Goal: Information Seeking & Learning: Learn about a topic

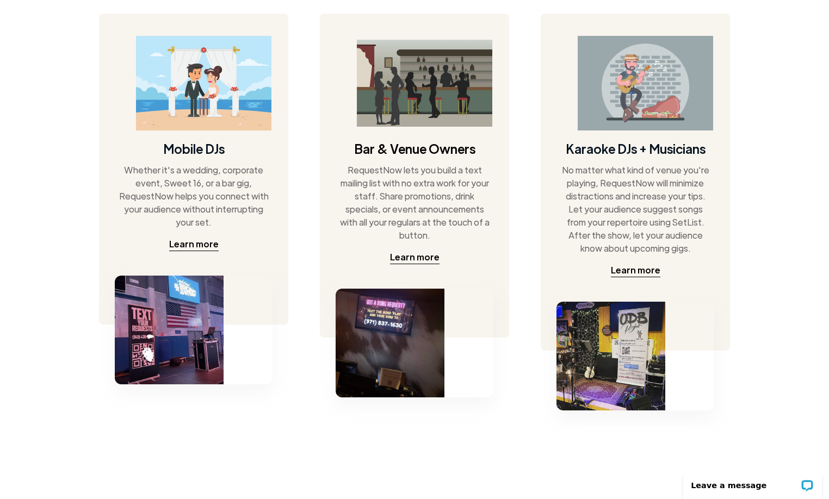
scroll to position [579, 0]
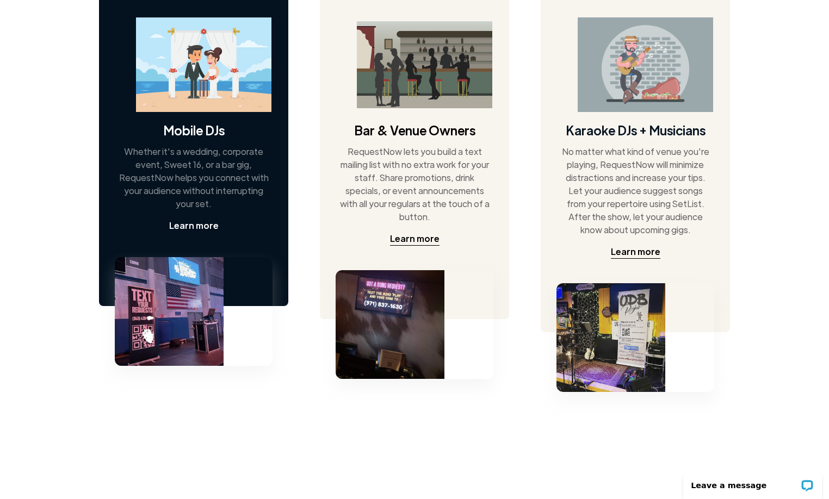
click at [196, 224] on div "Learn more" at bounding box center [194, 225] width 50 height 13
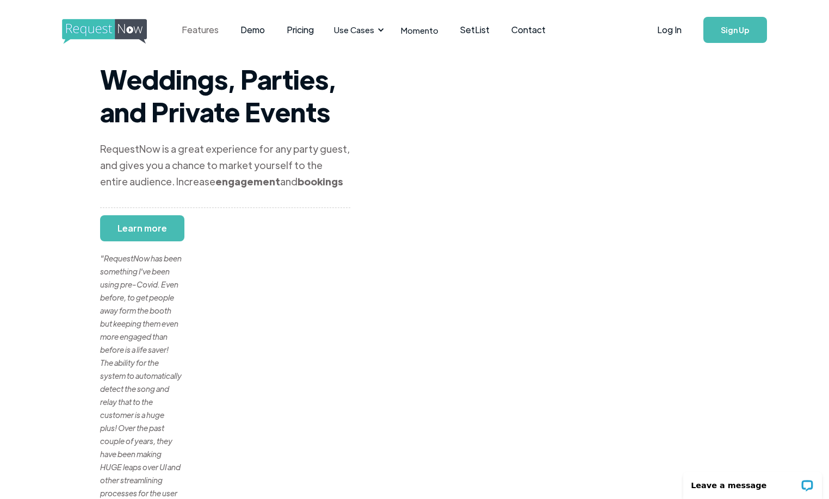
click at [205, 28] on link "Features" at bounding box center [200, 30] width 59 height 34
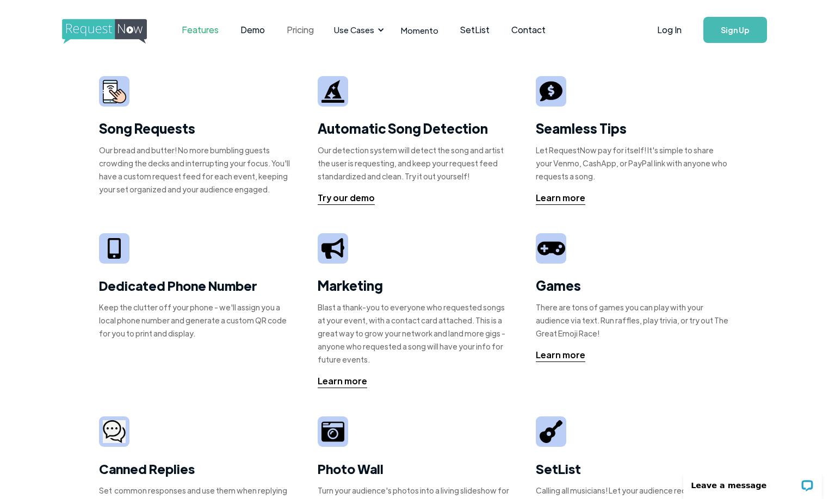
click at [302, 30] on link "Pricing" at bounding box center [300, 30] width 49 height 34
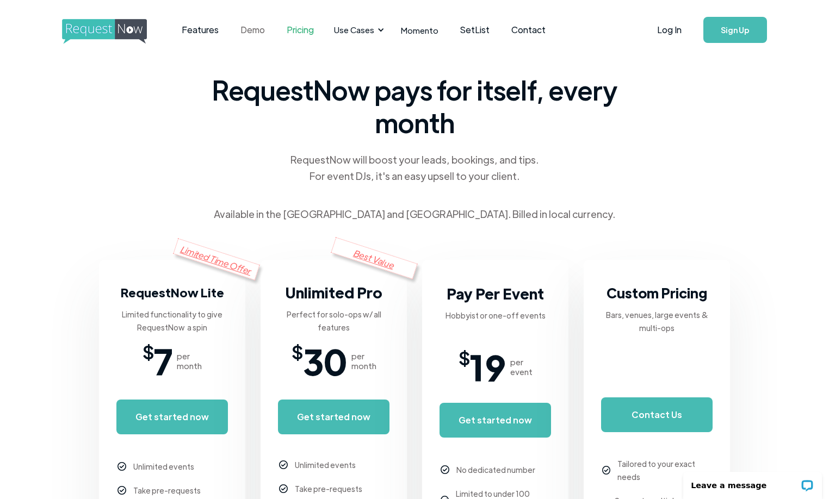
click at [249, 27] on link "Demo" at bounding box center [253, 30] width 46 height 34
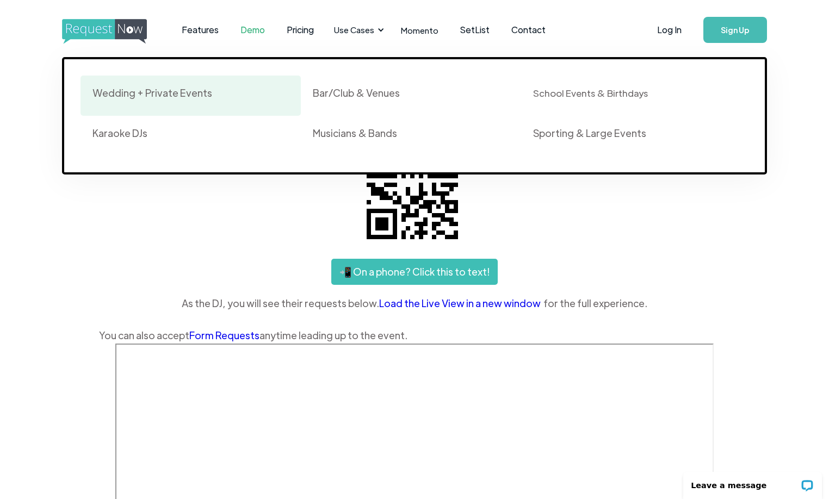
click at [188, 92] on div "Wedding + Private Events" at bounding box center [152, 93] width 120 height 13
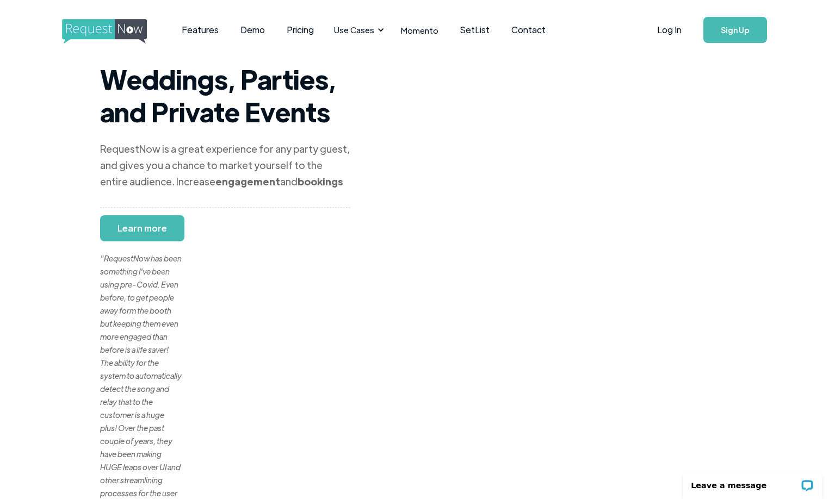
click at [151, 228] on div ""RequestNow has been something I've been using pre-Covid. Even before, to get p…" at bounding box center [141, 376] width 82 height 300
click at [132, 229] on div ""RequestNow has been something I've been using pre-Covid. Even before, to get p…" at bounding box center [141, 376] width 82 height 300
click at [261, 29] on link "Demo" at bounding box center [253, 30] width 46 height 34
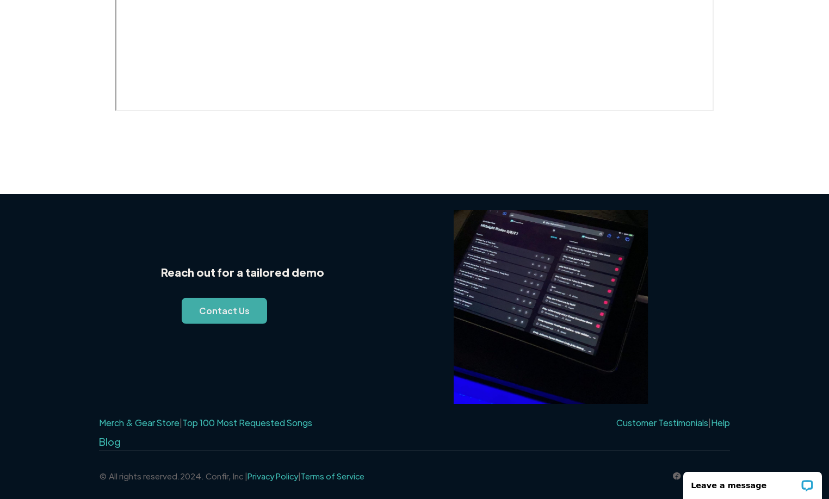
scroll to position [646, 0]
click at [724, 422] on link "Help" at bounding box center [720, 422] width 19 height 11
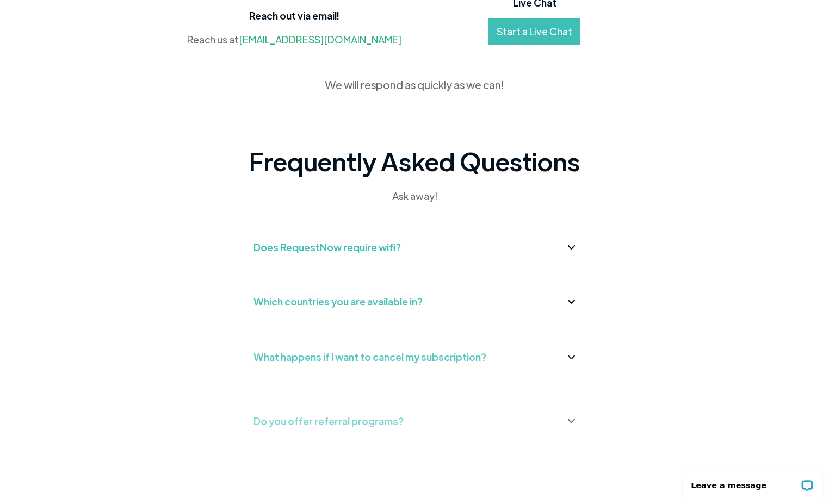
scroll to position [205, 0]
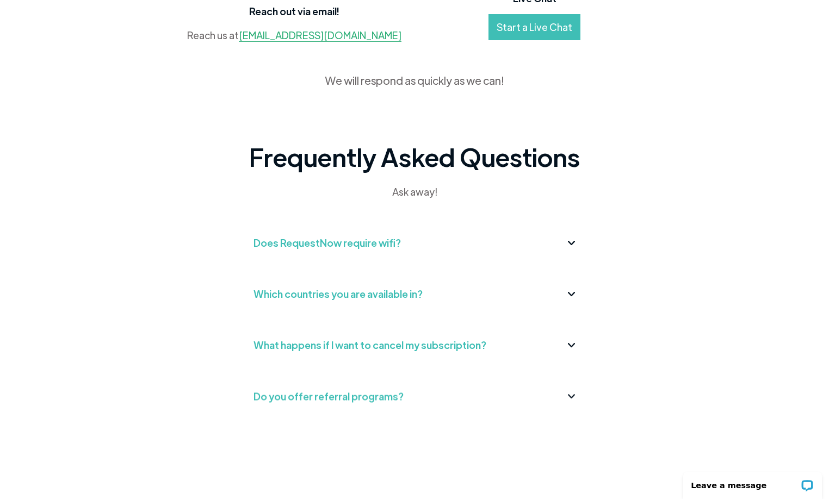
click at [571, 248] on div "Does RequestNow require wifi?" at bounding box center [415, 242] width 322 height 17
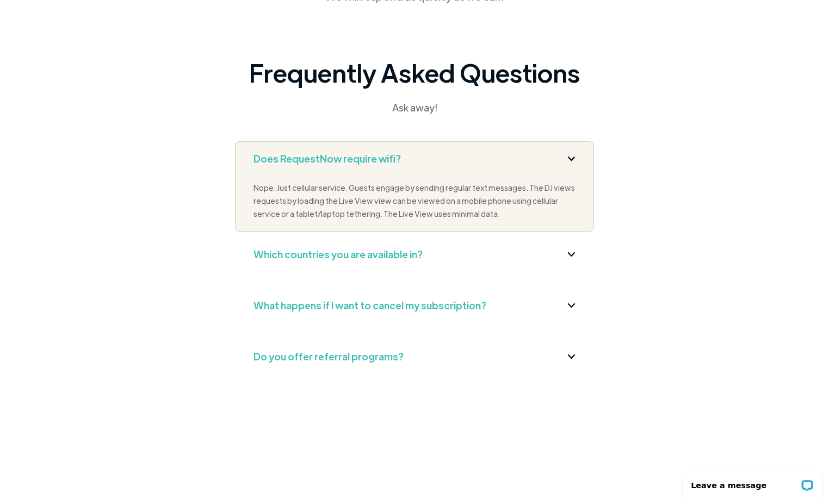
scroll to position [298, 0]
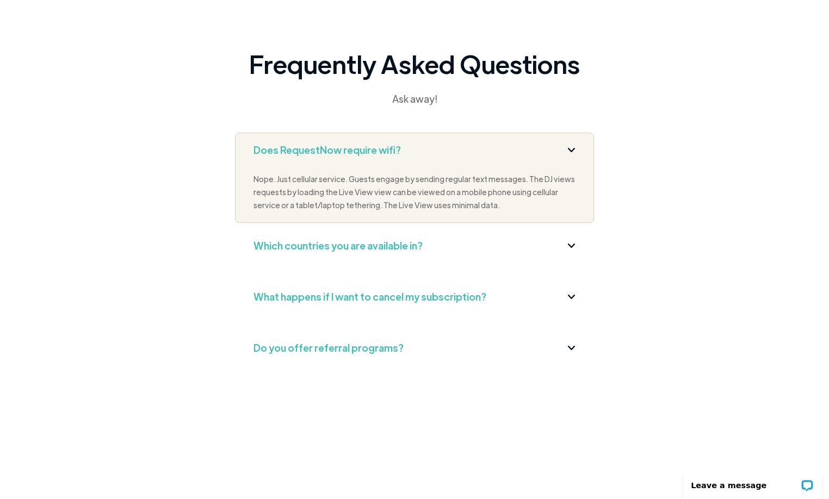
click at [572, 297] on img at bounding box center [571, 297] width 7 height 4
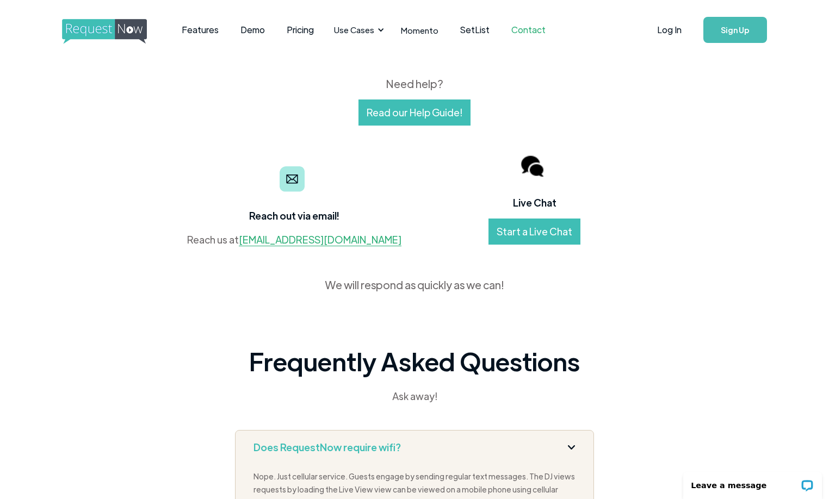
scroll to position [0, 0]
click at [210, 28] on link "Features" at bounding box center [200, 30] width 59 height 34
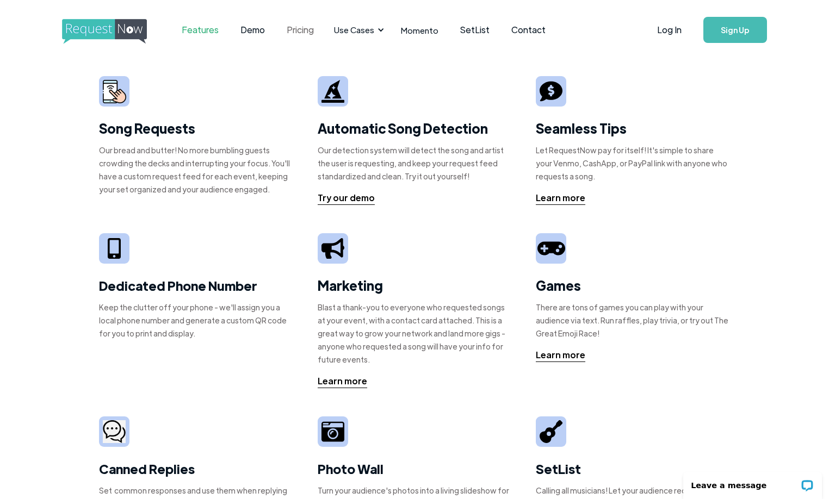
click at [297, 27] on link "Pricing" at bounding box center [300, 30] width 49 height 34
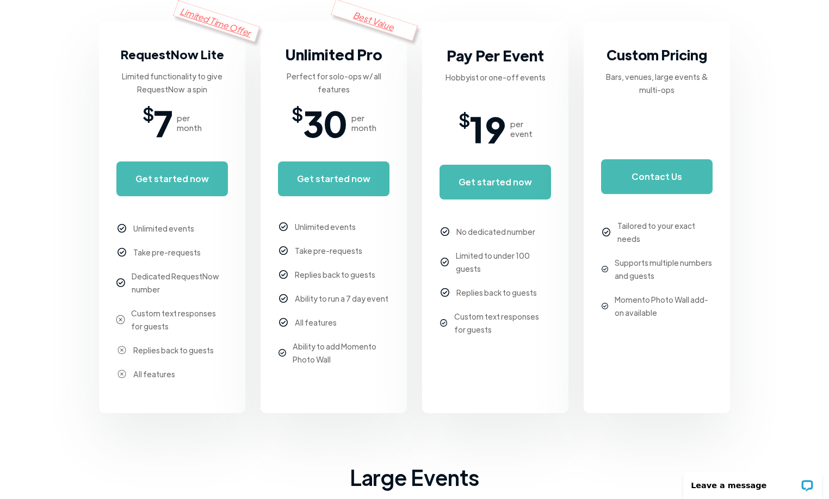
scroll to position [238, 0]
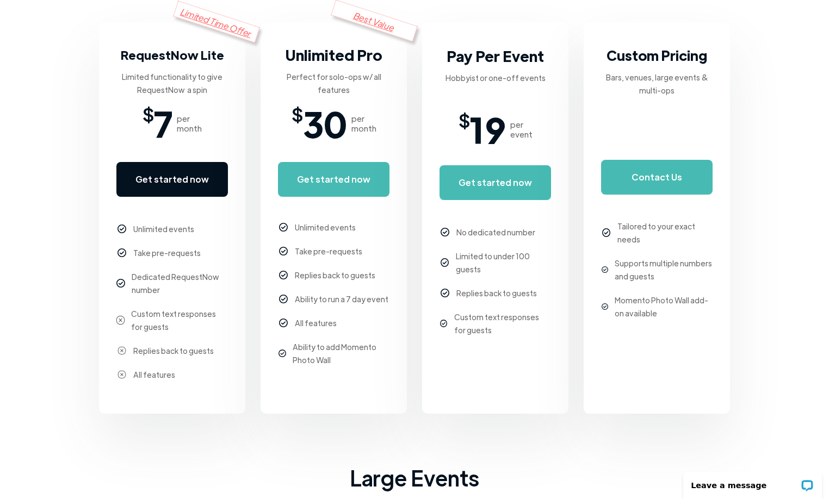
click at [178, 179] on link "Get started now" at bounding box center [172, 179] width 112 height 35
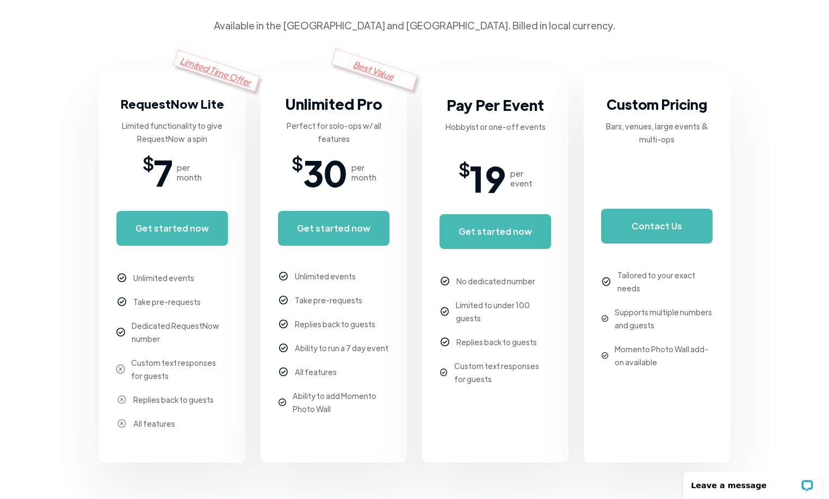
scroll to position [190, 0]
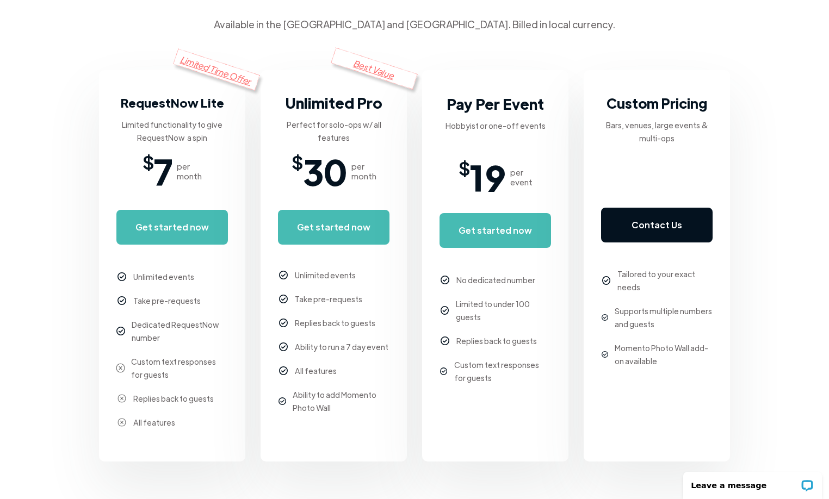
click at [672, 220] on link "Contact Us" at bounding box center [657, 225] width 112 height 35
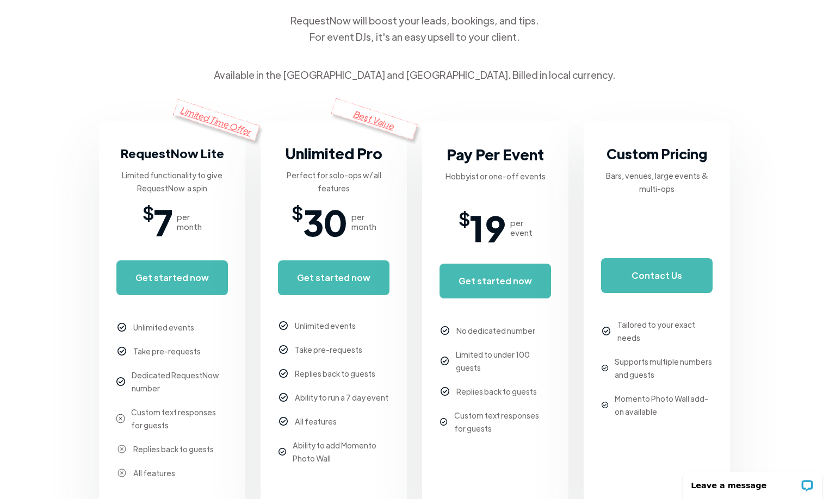
scroll to position [132, 0]
